Goal: Task Accomplishment & Management: Manage account settings

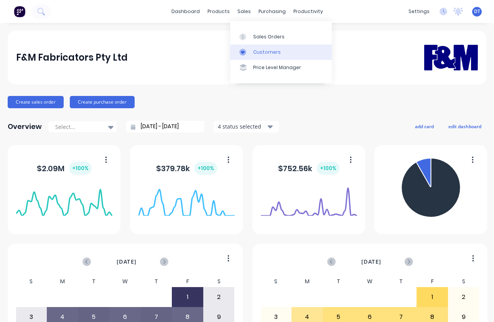
click at [253, 55] on div "Customers" at bounding box center [267, 52] width 28 height 7
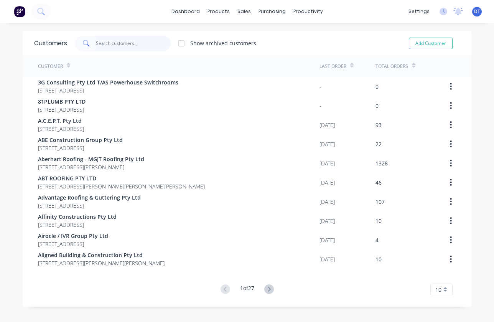
click at [124, 40] on input "text" at bounding box center [133, 43] width 75 height 15
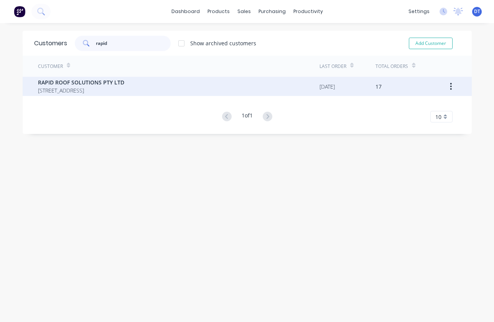
type input "rapid"
click at [89, 87] on span "[STREET_ADDRESS]" at bounding box center [81, 90] width 86 height 8
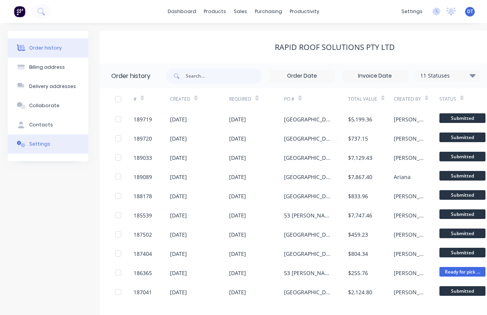
click at [46, 143] on div "Settings" at bounding box center [39, 143] width 21 height 7
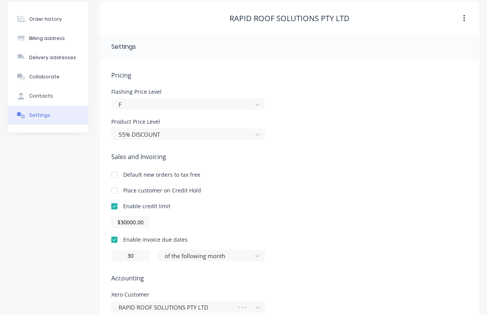
scroll to position [48, 0]
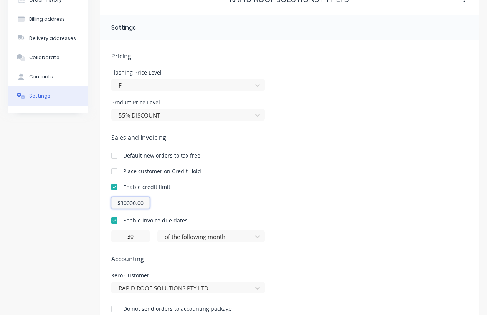
click at [122, 203] on input "$30000.00" at bounding box center [130, 203] width 38 height 12
type input "$50000.00"
click at [362, 191] on div "Enable credit limit $50000.00" at bounding box center [289, 196] width 356 height 26
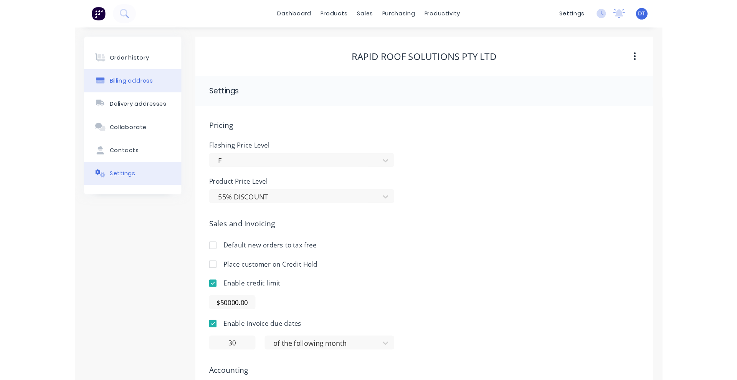
scroll to position [0, 0]
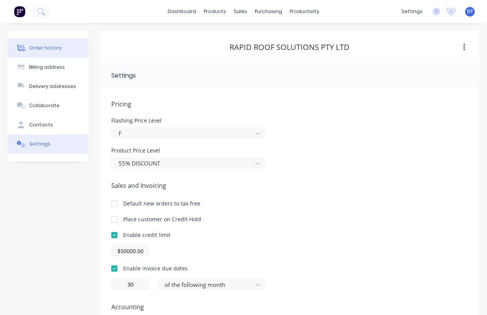
click at [40, 42] on button "Order history" at bounding box center [48, 47] width 81 height 19
